Goal: Information Seeking & Learning: Learn about a topic

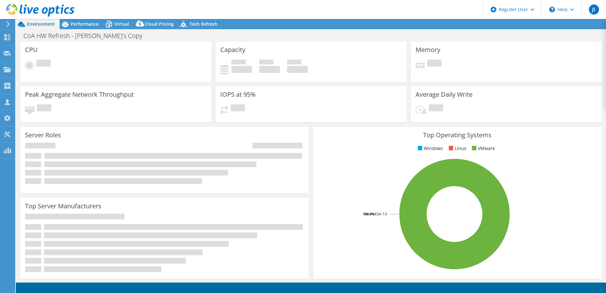
select select "USD"
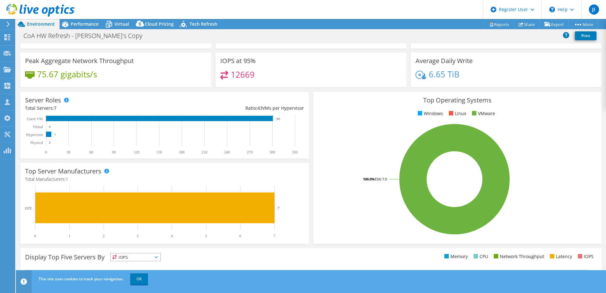
scroll to position [35, 0]
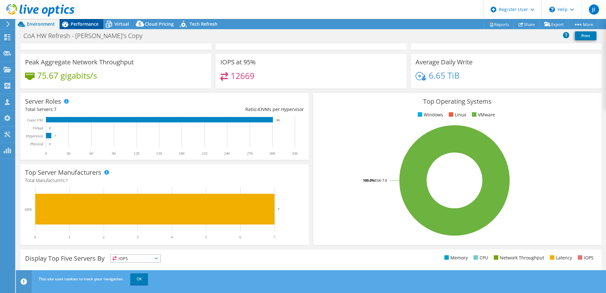
click at [94, 25] on span "Performance" at bounding box center [85, 24] width 28 height 6
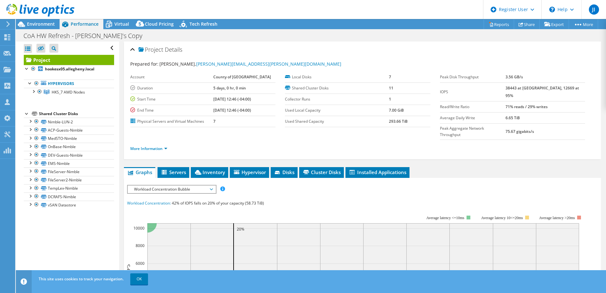
scroll to position [0, 0]
click at [30, 206] on div at bounding box center [30, 204] width 6 height 6
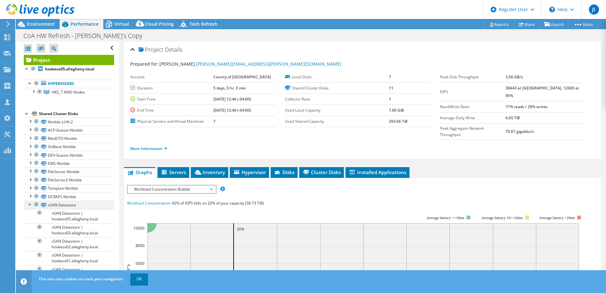
click at [29, 206] on div at bounding box center [30, 204] width 6 height 6
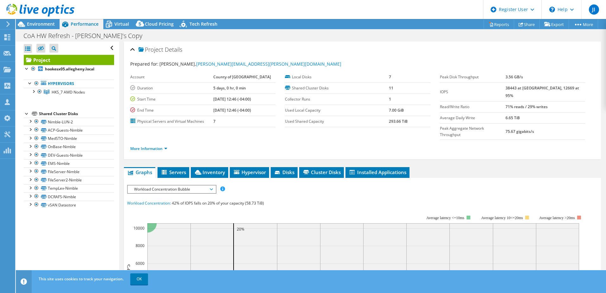
click at [105, 222] on div "Open All Close All Hide Excluded Nodes Project Tree Filter" at bounding box center [67, 161] width 103 height 239
click at [31, 157] on div at bounding box center [30, 154] width 6 height 6
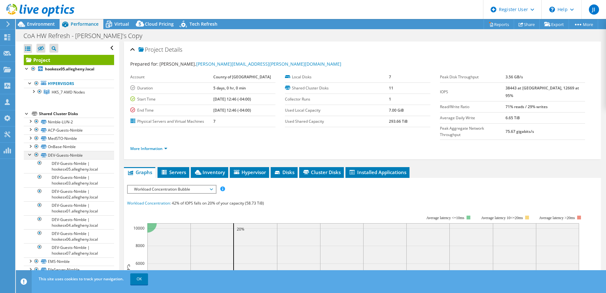
click at [31, 157] on div at bounding box center [30, 154] width 6 height 6
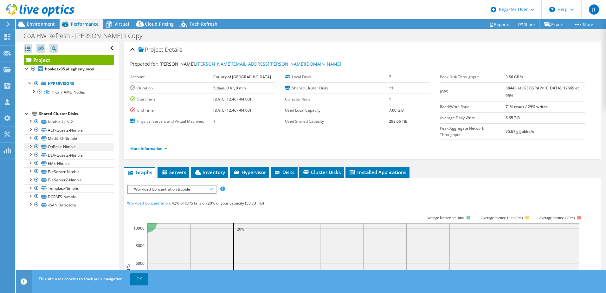
click at [32, 146] on div at bounding box center [30, 146] width 6 height 6
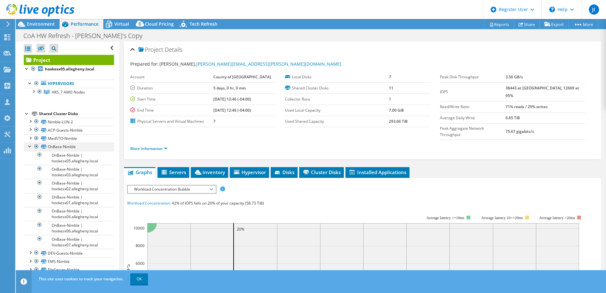
click at [32, 146] on div at bounding box center [30, 146] width 6 height 6
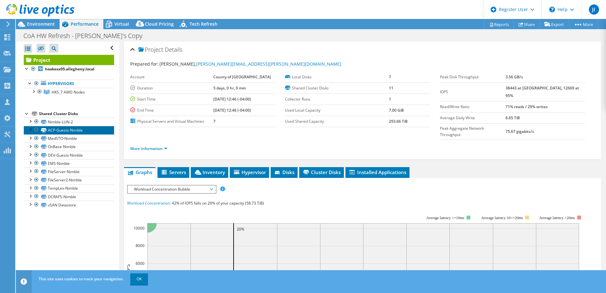
click at [32, 133] on link "ACP-Guests-Nimble" at bounding box center [69, 130] width 90 height 8
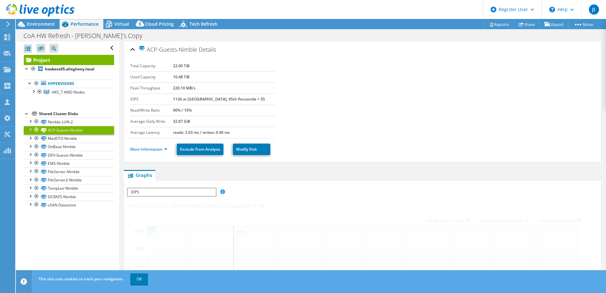
click at [29, 128] on div at bounding box center [30, 129] width 6 height 6
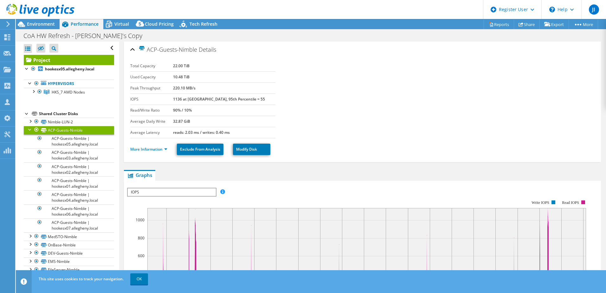
click at [31, 128] on div at bounding box center [30, 129] width 6 height 6
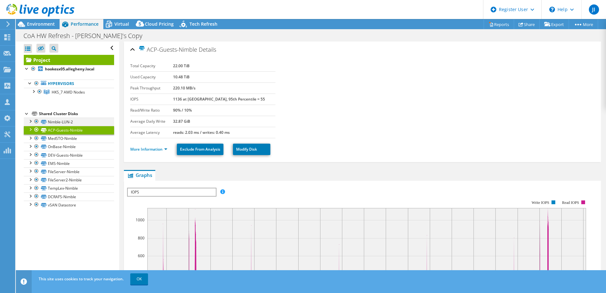
click at [29, 120] on div at bounding box center [30, 121] width 6 height 6
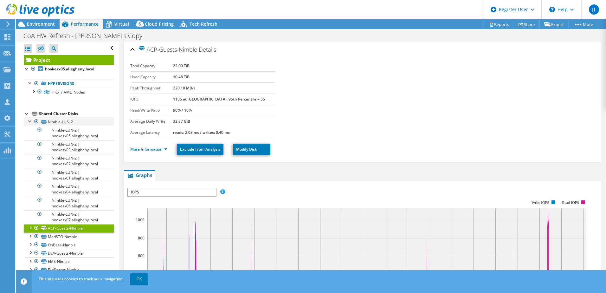
click at [30, 120] on div at bounding box center [30, 121] width 6 height 6
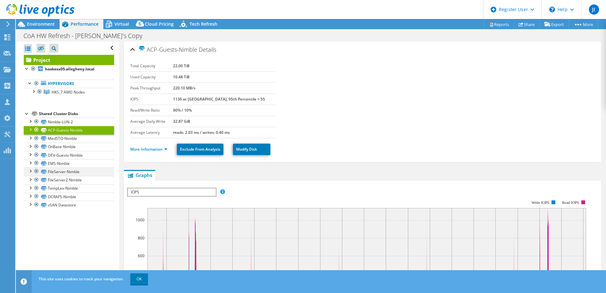
click at [31, 172] on div at bounding box center [30, 170] width 6 height 6
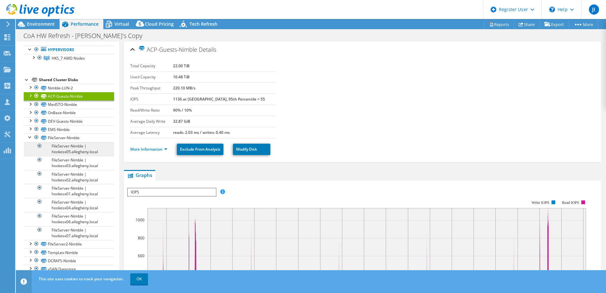
scroll to position [34, 0]
click at [30, 241] on div at bounding box center [30, 243] width 6 height 6
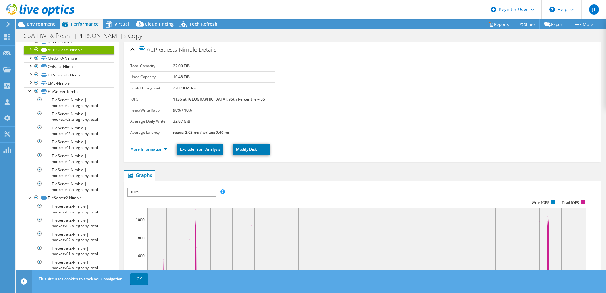
scroll to position [5, 0]
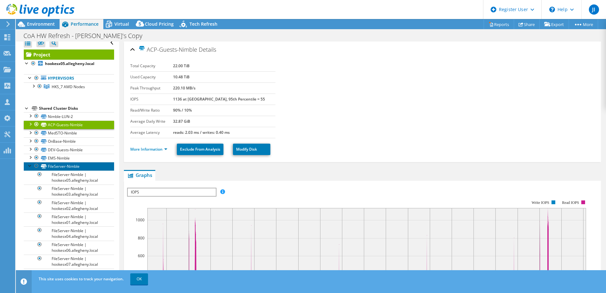
click at [76, 168] on link "FileServer-Nimble" at bounding box center [69, 166] width 90 height 8
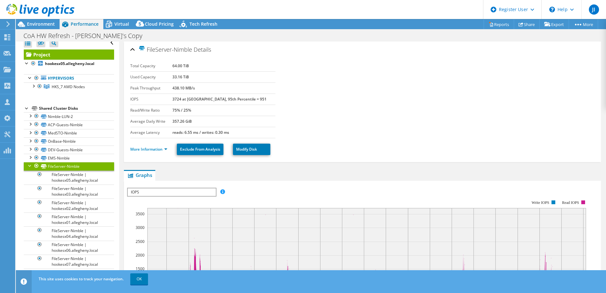
click at [28, 167] on div at bounding box center [30, 165] width 6 height 6
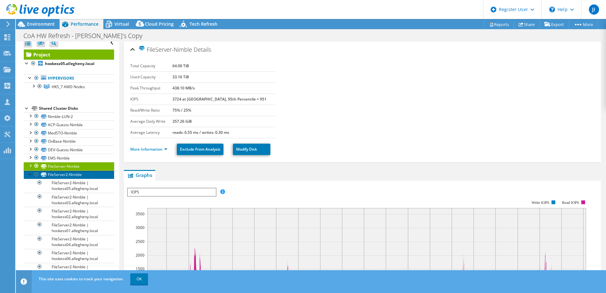
click at [53, 175] on link "FileServer2-Nimble" at bounding box center [69, 175] width 90 height 8
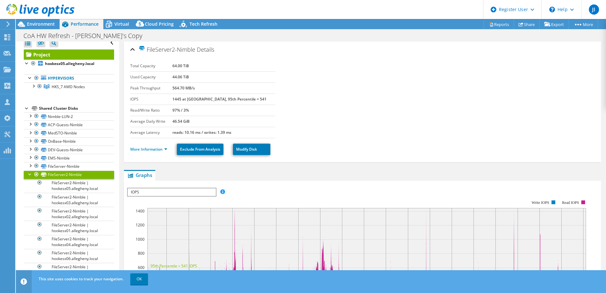
click at [29, 173] on div at bounding box center [30, 174] width 6 height 6
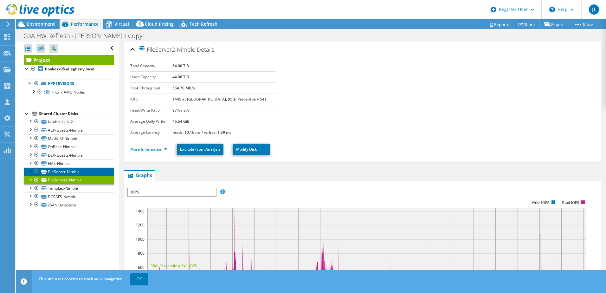
click at [66, 172] on link "FileServer-Nimble" at bounding box center [69, 171] width 90 height 8
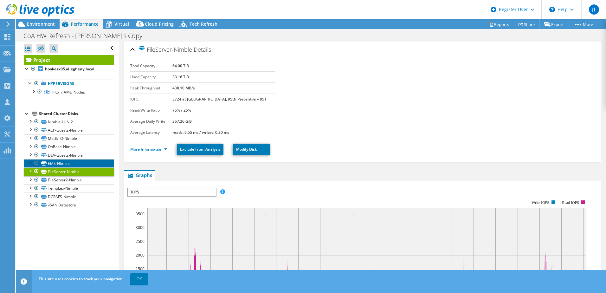
click at [50, 163] on link "EMS-Nimble" at bounding box center [69, 163] width 90 height 8
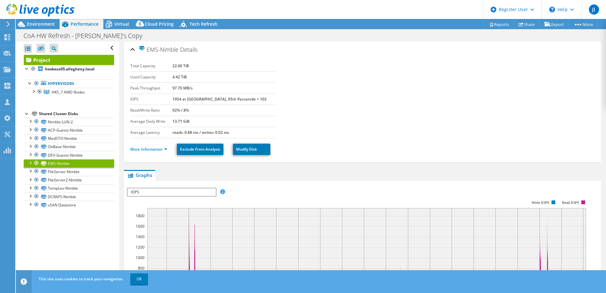
click at [368, 96] on section "Total Capacity 22.00 TiB Used Capacity 4.42 TiB Peak Throughput 97.70 MB/s IOPS…" at bounding box center [362, 100] width 465 height 78
click at [33, 93] on div at bounding box center [33, 91] width 6 height 6
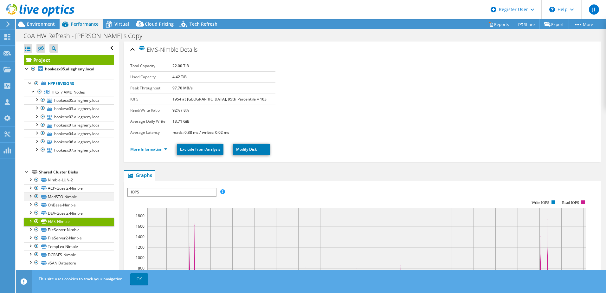
click at [32, 198] on div at bounding box center [30, 196] width 6 height 6
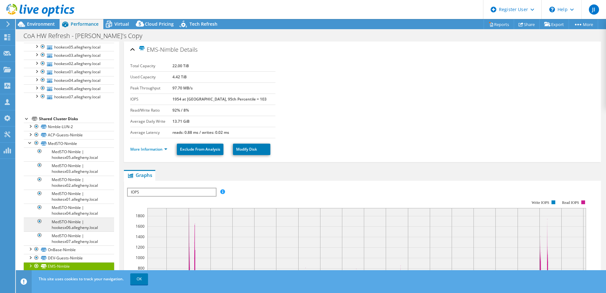
scroll to position [92, 0]
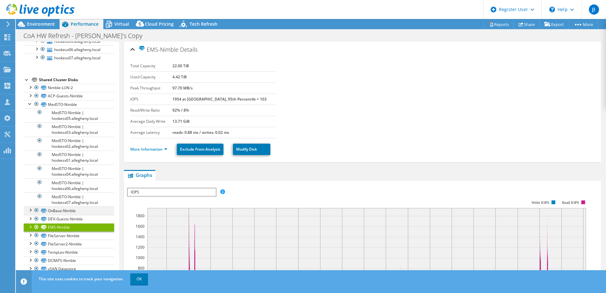
click at [30, 211] on div at bounding box center [30, 209] width 6 height 6
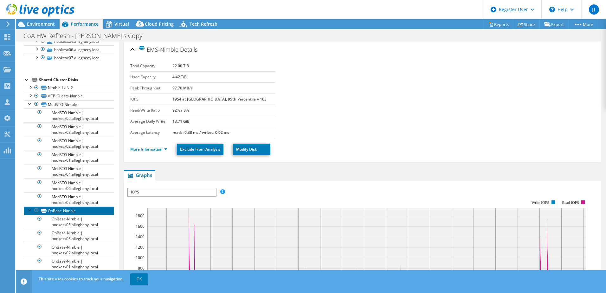
click at [65, 211] on link "OnBase-Nimble" at bounding box center [69, 210] width 90 height 8
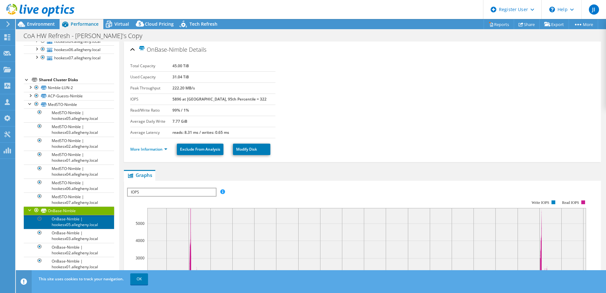
click at [76, 225] on link "OnBase-Nimble | hookesx05.allegheny.local" at bounding box center [69, 222] width 90 height 14
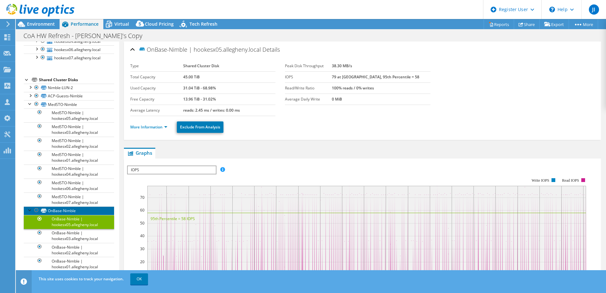
click at [77, 211] on link "OnBase-Nimble" at bounding box center [69, 210] width 90 height 8
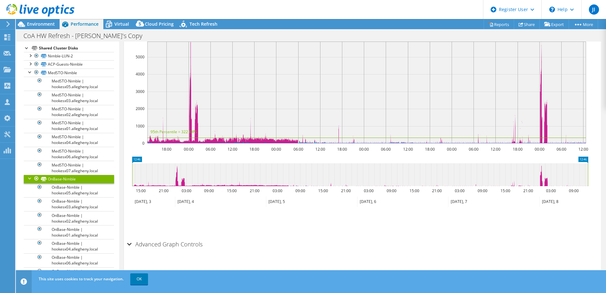
scroll to position [167, 0]
click at [164, 240] on h2 "Advanced Graph Controls" at bounding box center [164, 243] width 75 height 13
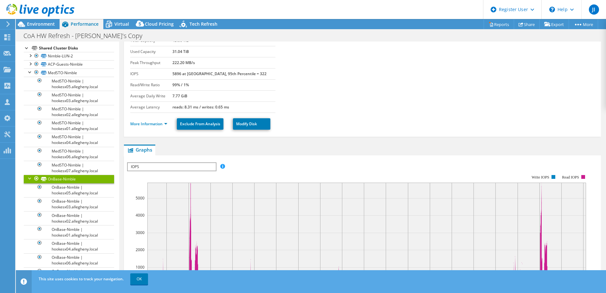
scroll to position [0, 0]
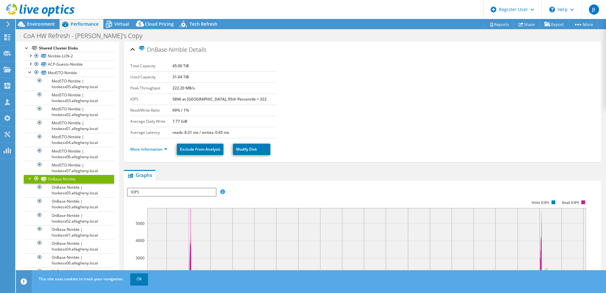
click at [163, 153] on ul "More Information Exclude From Analysis Modify Disk" at bounding box center [362, 148] width 465 height 13
click at [161, 152] on li "More Information" at bounding box center [150, 149] width 41 height 7
click at [163, 151] on link "More Information" at bounding box center [148, 149] width 37 height 5
